Goal: Task Accomplishment & Management: Complete application form

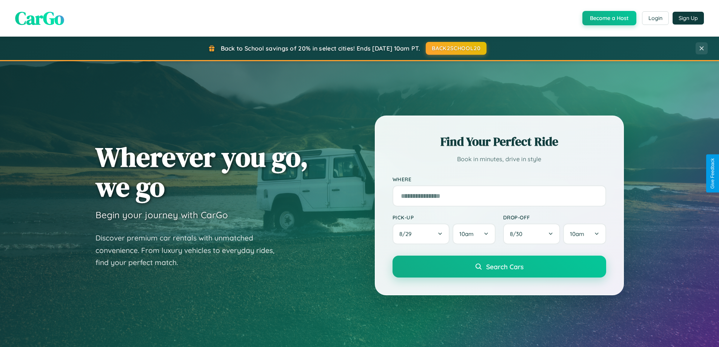
scroll to position [1452, 0]
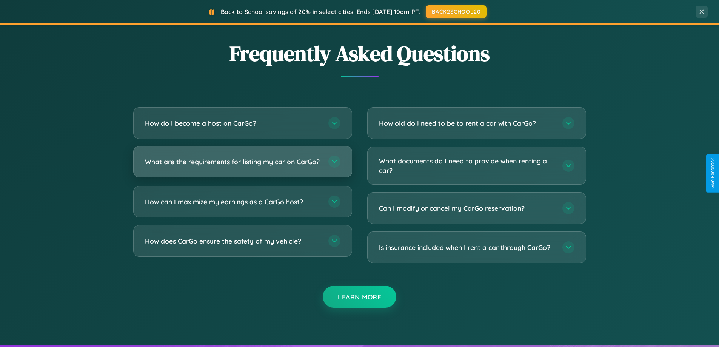
click at [242, 165] on h3 "What are the requirements for listing my car on CarGo?" at bounding box center [233, 161] width 176 height 9
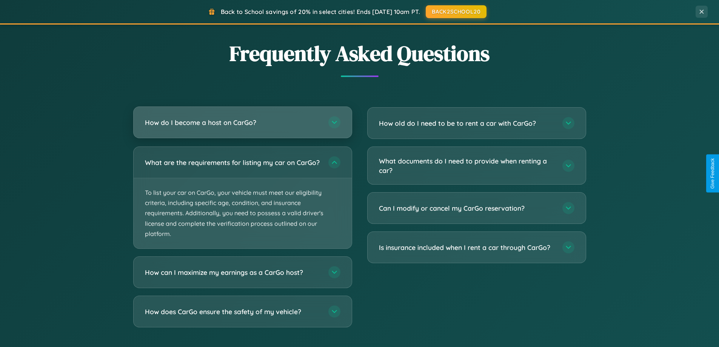
click at [242, 123] on h3 "How do I become a host on CarGo?" at bounding box center [233, 122] width 176 height 9
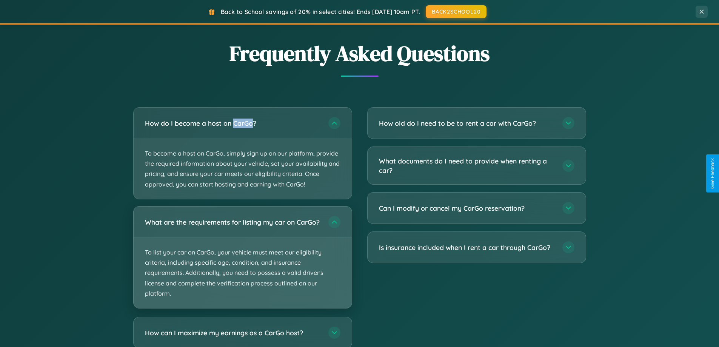
click at [242, 261] on p "To list your car on CarGo, your vehicle must meet our eligibility criteria, inc…" at bounding box center [243, 273] width 218 height 70
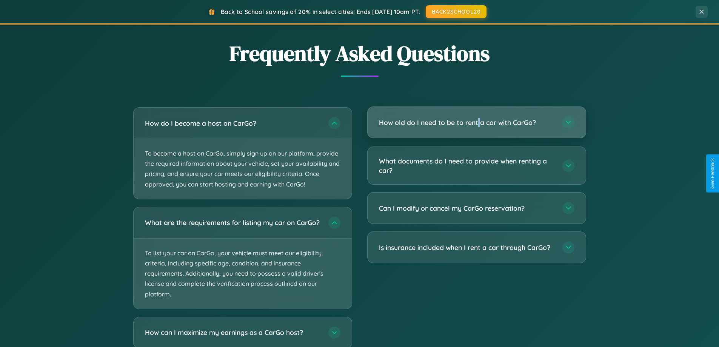
click at [476, 123] on h3 "How old do I need to be to rent a car with CarGo?" at bounding box center [467, 122] width 176 height 9
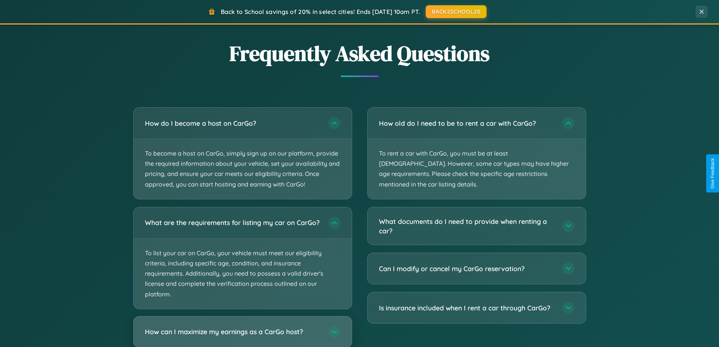
click at [242, 335] on h3 "How can I maximize my earnings as a CarGo host?" at bounding box center [233, 331] width 176 height 9
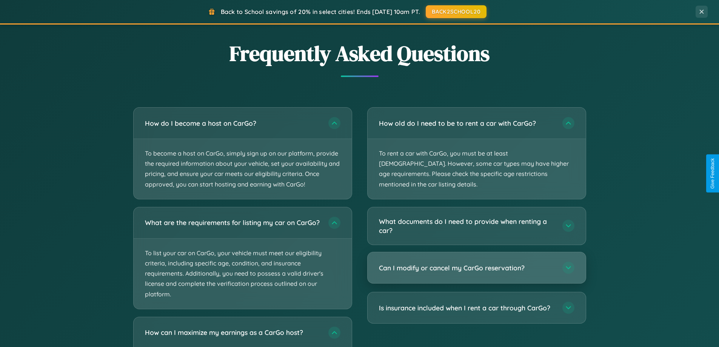
click at [476, 263] on h3 "Can I modify or cancel my CarGo reservation?" at bounding box center [467, 267] width 176 height 9
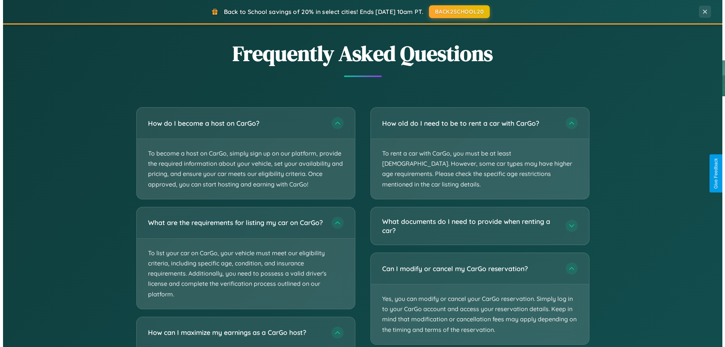
scroll to position [0, 0]
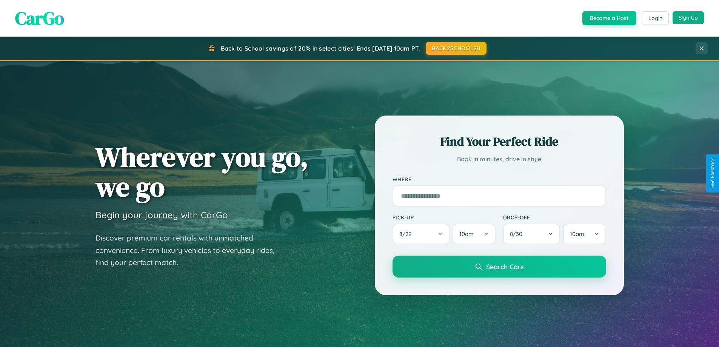
click at [688, 18] on button "Sign Up" at bounding box center [688, 17] width 31 height 13
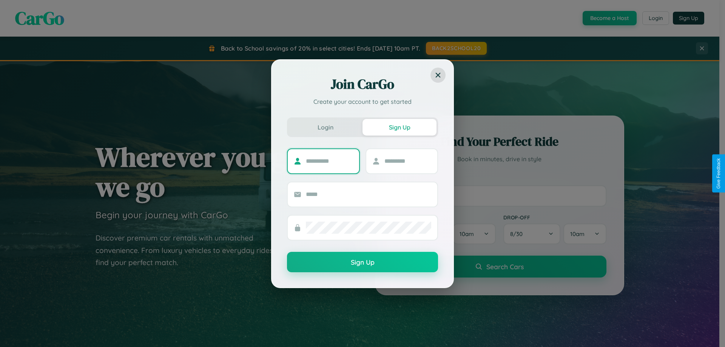
click at [329, 161] on input "text" at bounding box center [329, 161] width 47 height 12
type input "******"
click at [407, 161] on input "text" at bounding box center [407, 161] width 47 height 12
type input "********"
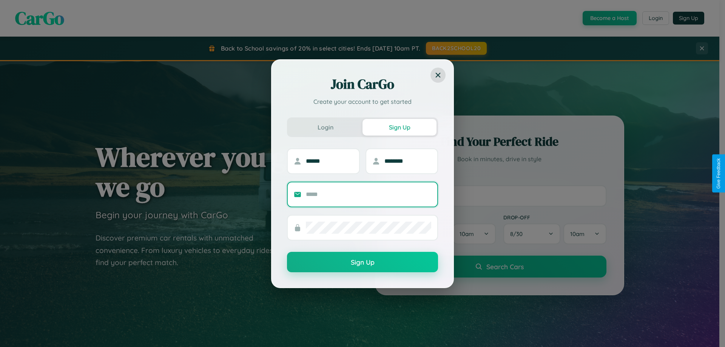
click at [368, 194] on input "text" at bounding box center [368, 194] width 125 height 12
type input "**********"
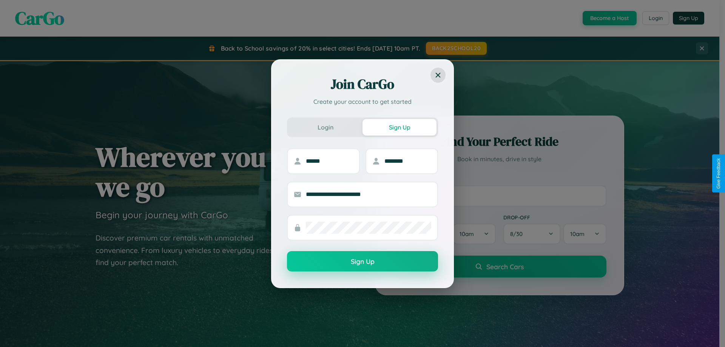
click at [362, 262] on button "Sign Up" at bounding box center [362, 261] width 151 height 20
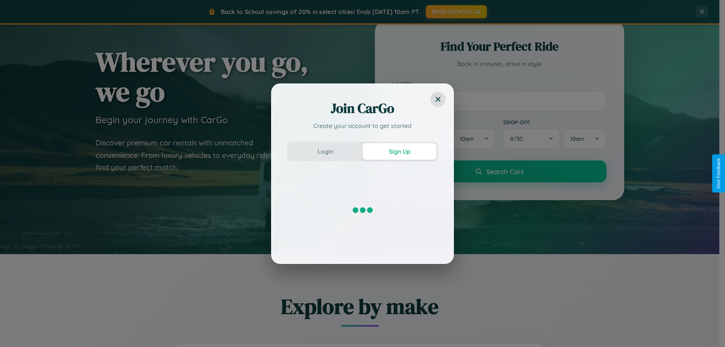
scroll to position [325, 0]
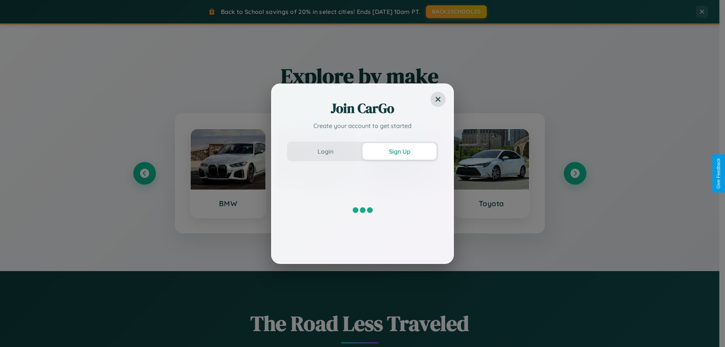
click at [574, 173] on div "Join CarGo Create your account to get started Login Sign Up" at bounding box center [362, 173] width 725 height 347
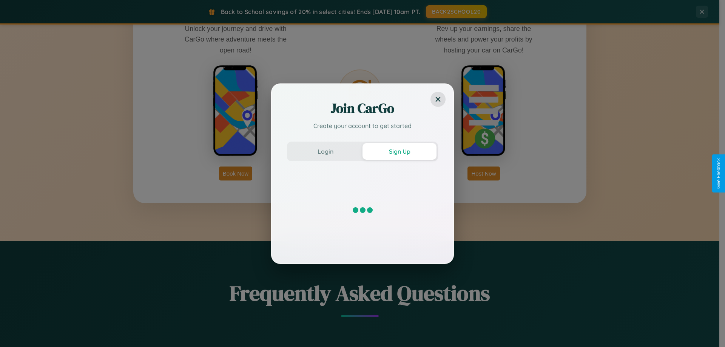
click at [483, 173] on div "Join CarGo Create your account to get started Login Sign Up" at bounding box center [362, 173] width 725 height 347
